Goal: Find specific page/section: Find specific page/section

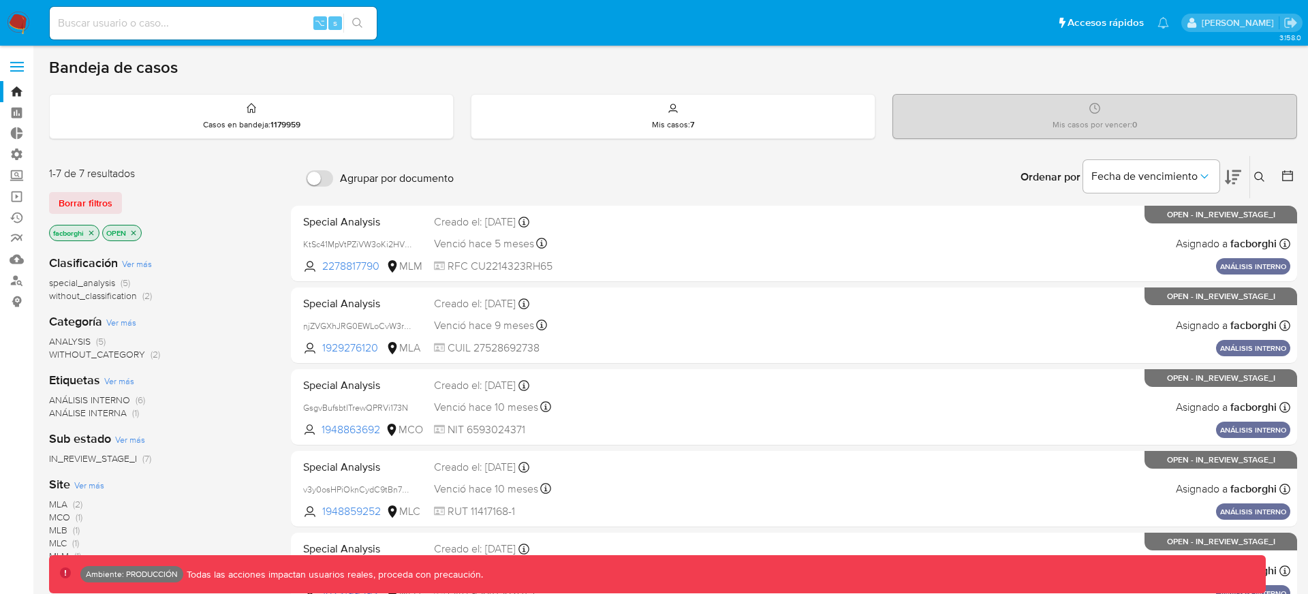
click at [17, 59] on label at bounding box center [17, 66] width 34 height 29
click at [0, 0] on input "checkbox" at bounding box center [0, 0] width 0 height 0
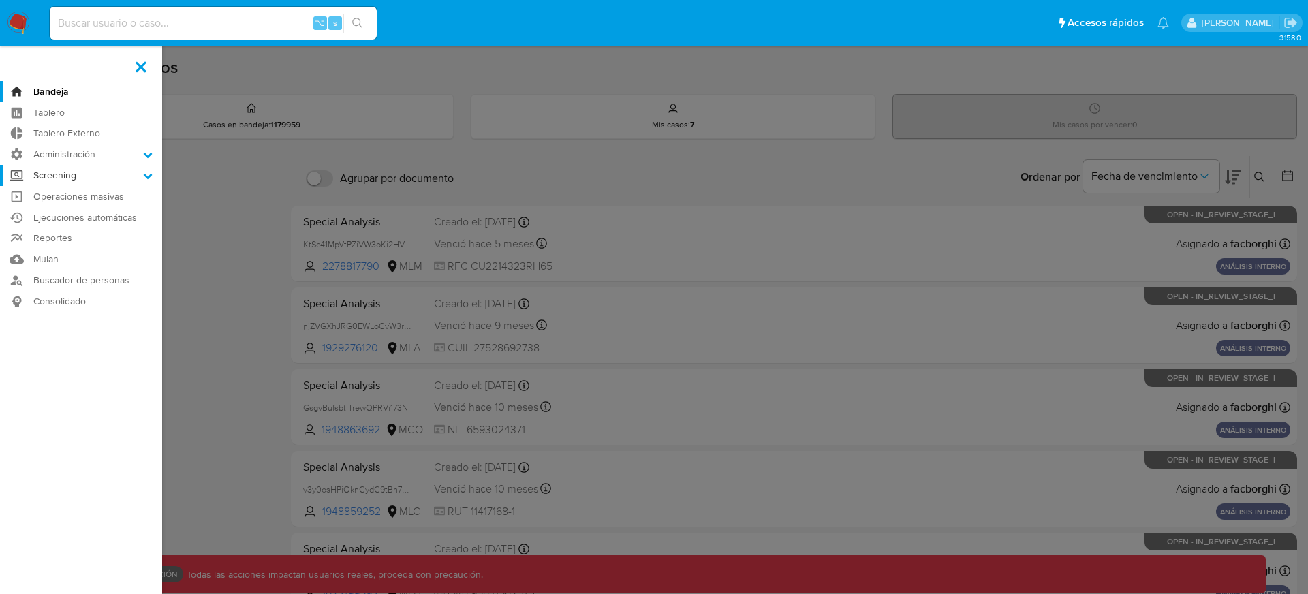
click at [72, 179] on label "Screening" at bounding box center [81, 175] width 162 height 21
click at [0, 0] on input "Screening" at bounding box center [0, 0] width 0 height 0
click at [72, 194] on link "Administrador de Listas" at bounding box center [81, 194] width 162 height 17
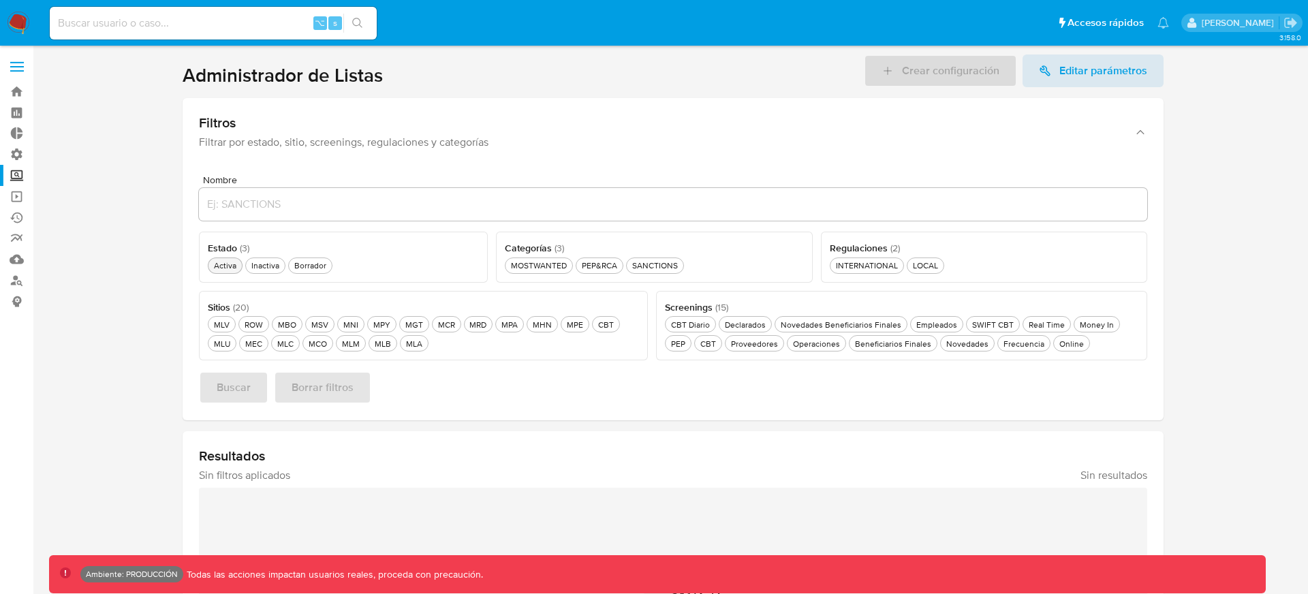
click at [224, 264] on div "Activa Activa" at bounding box center [225, 266] width 28 height 12
click at [248, 390] on span "Buscar" at bounding box center [234, 388] width 34 height 30
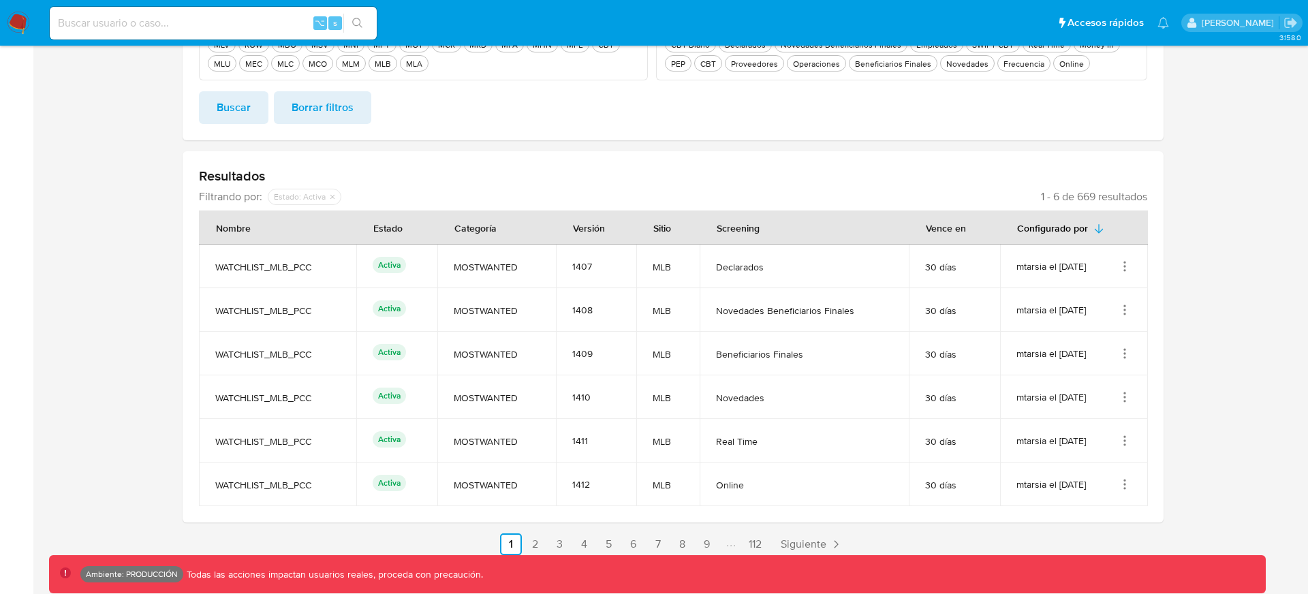
scroll to position [282, 0]
click at [1123, 265] on icon "Acciones" at bounding box center [1125, 265] width 14 height 14
click at [1064, 299] on button "Ver detalles" at bounding box center [1070, 296] width 123 height 36
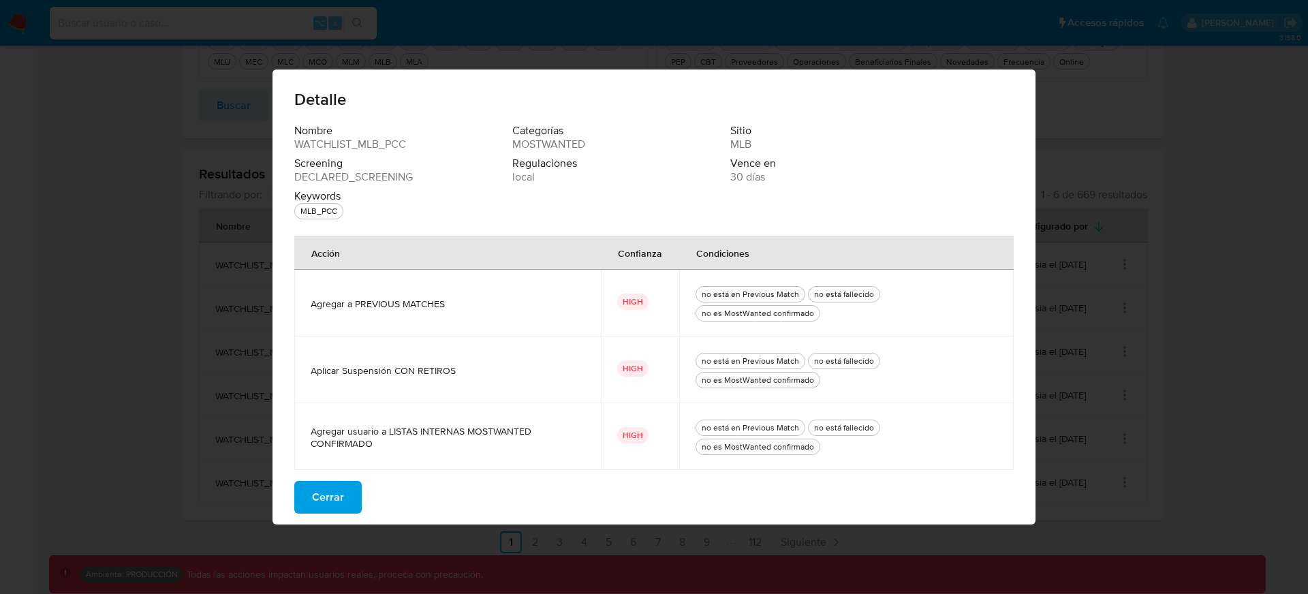
click at [1069, 301] on div "Detalle Nombre WATCHLIST_MLB_PCC Categorías MOSTWANTED Sitio MLB Screening DECL…" at bounding box center [654, 297] width 1308 height 594
click at [332, 490] on span "Cerrar" at bounding box center [328, 497] width 32 height 30
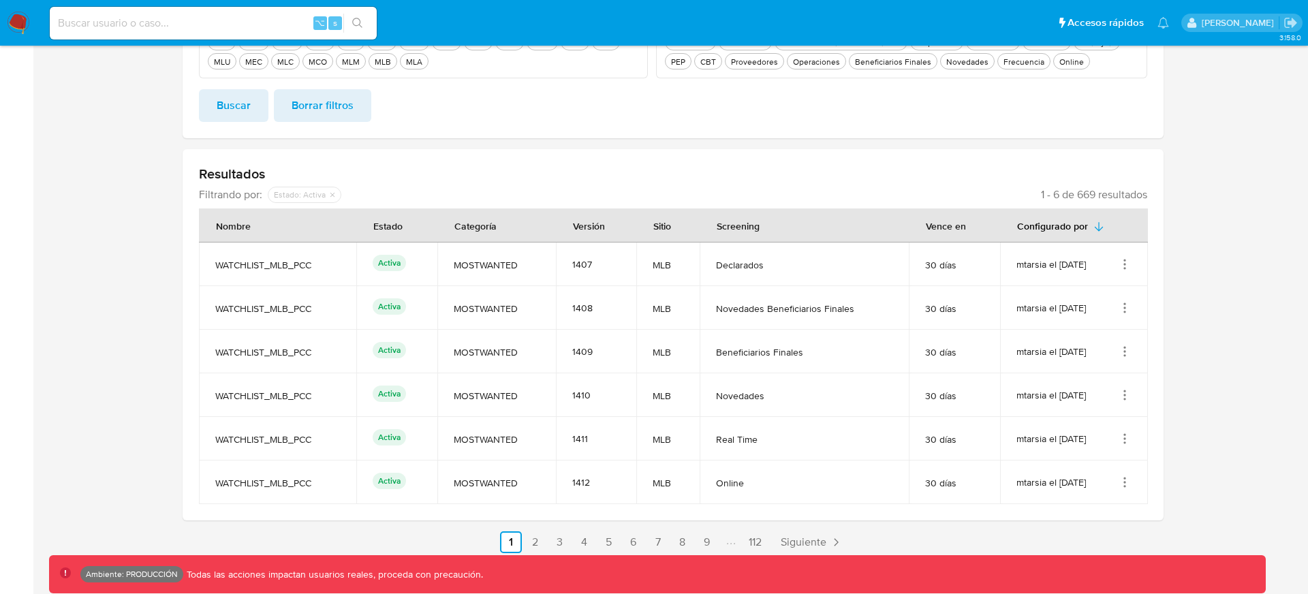
click at [1126, 264] on icon "Acciones" at bounding box center [1125, 264] width 1 height 1
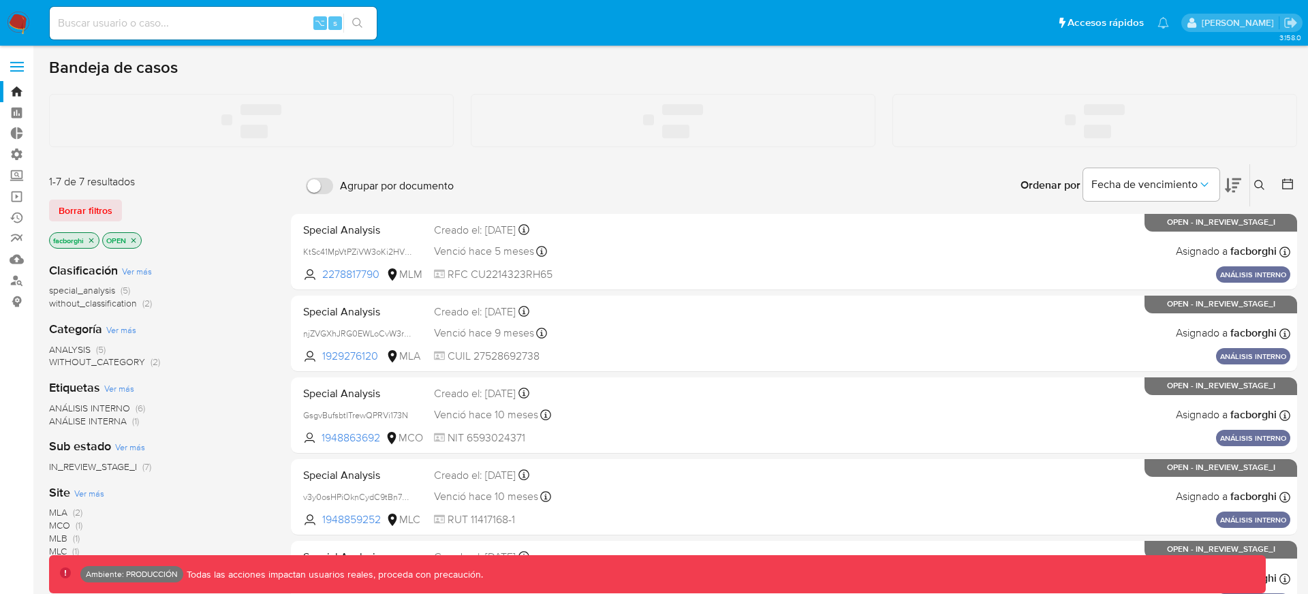
click at [16, 67] on span at bounding box center [17, 67] width 14 height 2
click at [0, 0] on input "checkbox" at bounding box center [0, 0] width 0 height 0
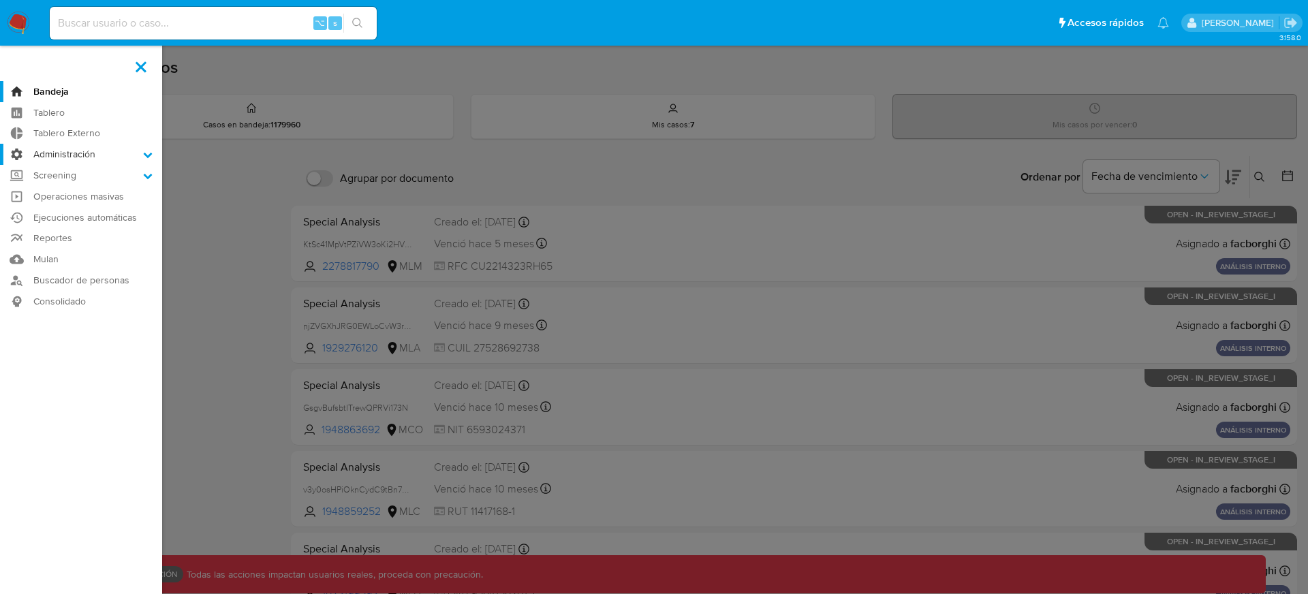
click at [141, 160] on label "Administración" at bounding box center [81, 154] width 162 height 21
click at [0, 0] on input "Administración" at bounding box center [0, 0] width 0 height 0
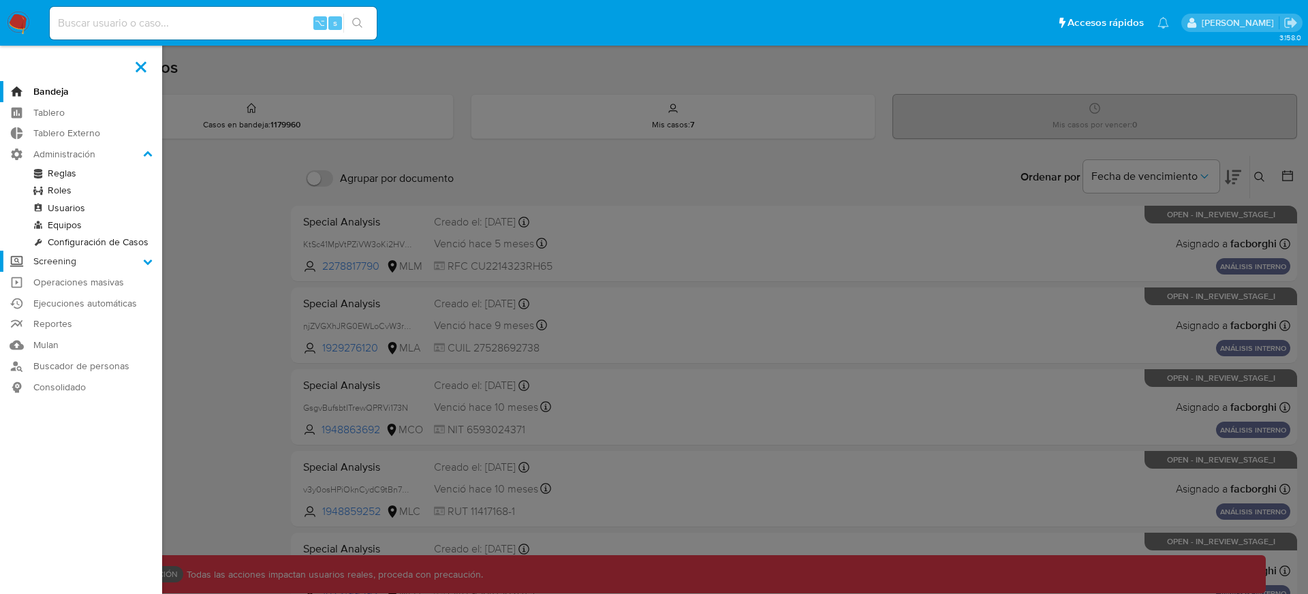
click at [110, 268] on label "Screening" at bounding box center [81, 261] width 162 height 21
click at [0, 0] on input "Screening" at bounding box center [0, 0] width 0 height 0
click at [64, 191] on link "Administrador de Listas" at bounding box center [81, 194] width 162 height 17
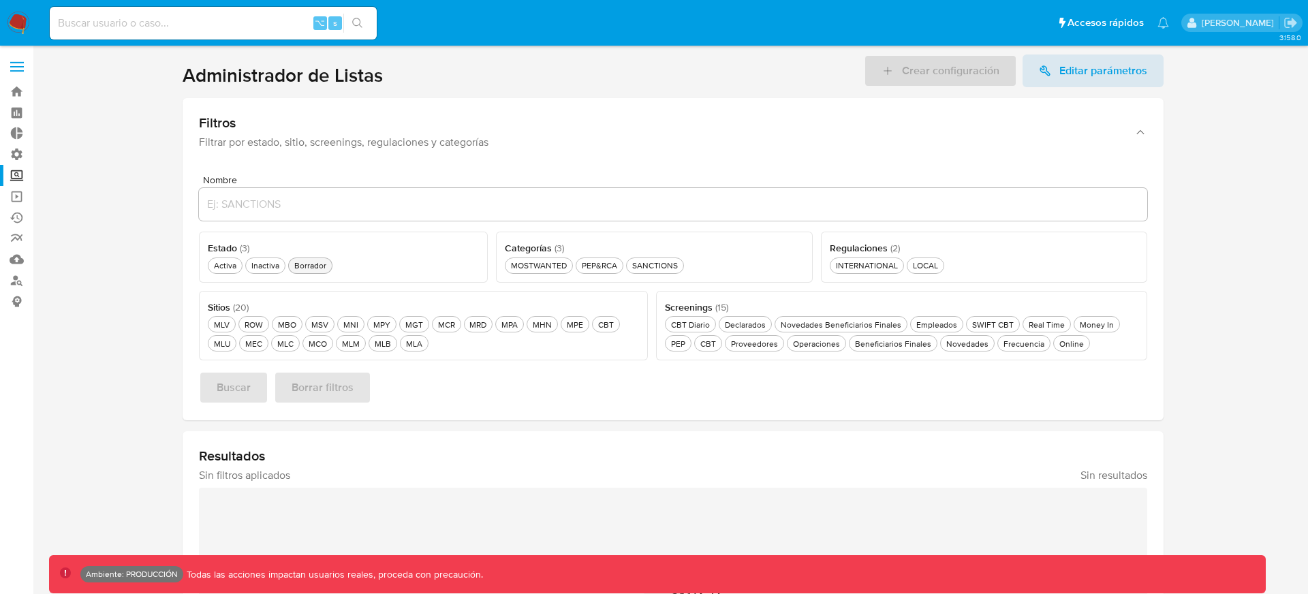
click at [305, 266] on div "Borrador Borrador" at bounding box center [310, 266] width 37 height 12
click at [250, 386] on button "Buscar" at bounding box center [234, 387] width 70 height 33
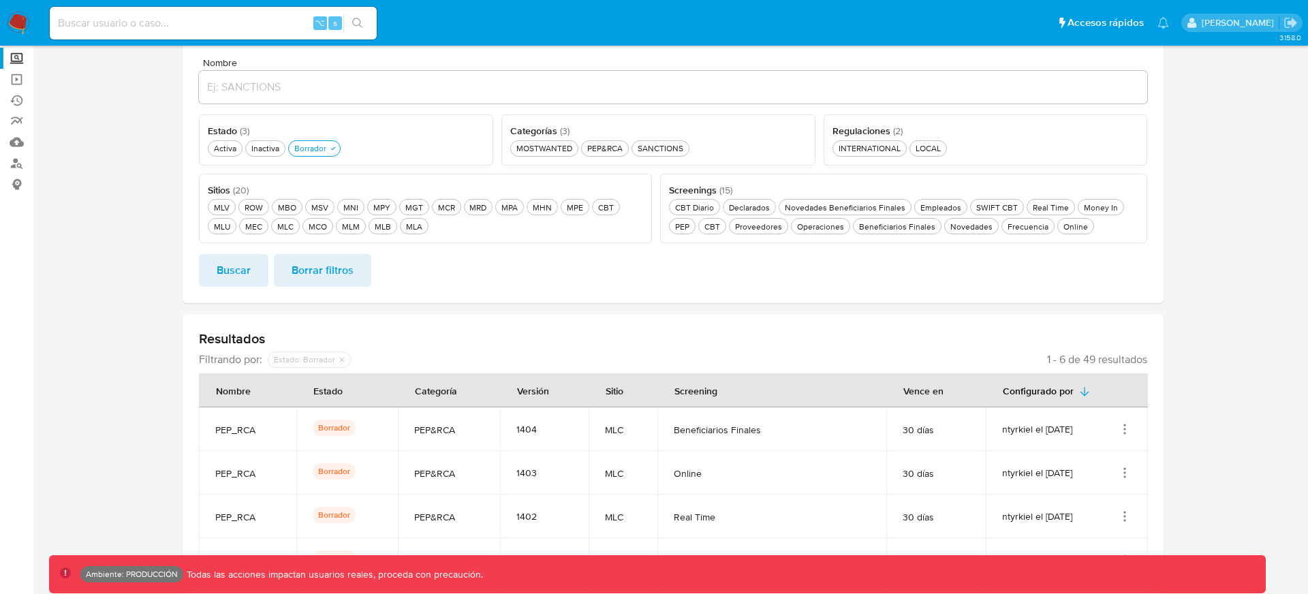
scroll to position [192, 0]
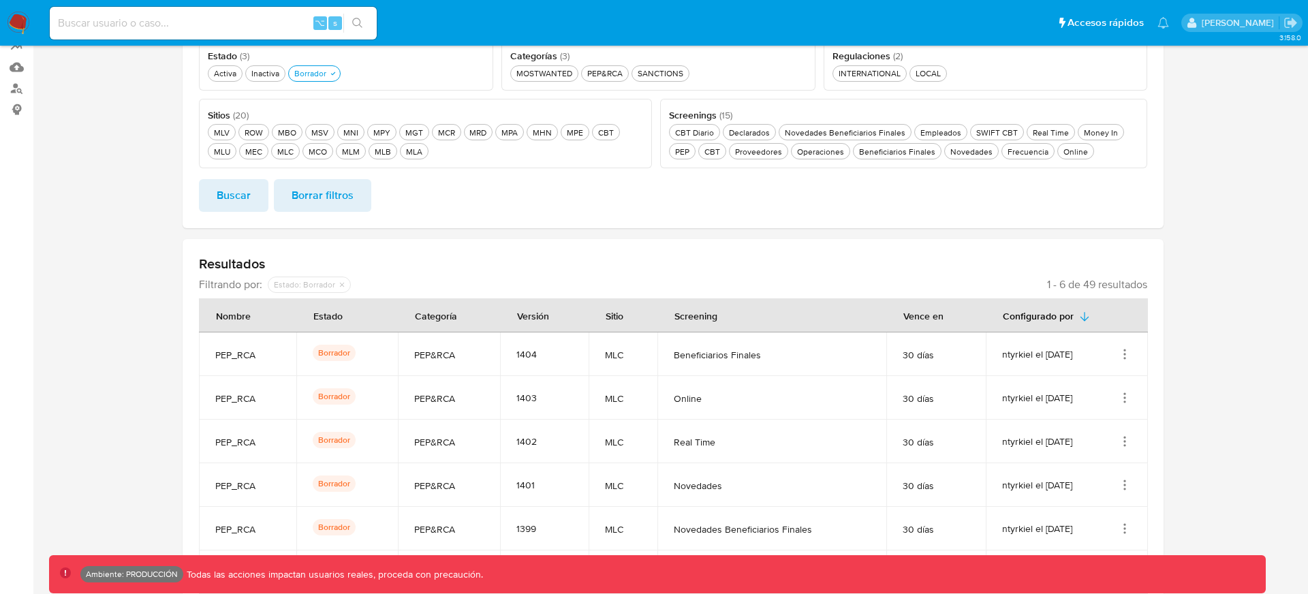
click at [1110, 353] on div "ntyrkiel el 04/09/2025" at bounding box center [1066, 355] width 129 height 14
click at [1125, 353] on icon "Acciones" at bounding box center [1125, 355] width 14 height 14
click at [887, 367] on td "30 días" at bounding box center [936, 355] width 99 height 44
